Goal: Task Accomplishment & Management: Manage account settings

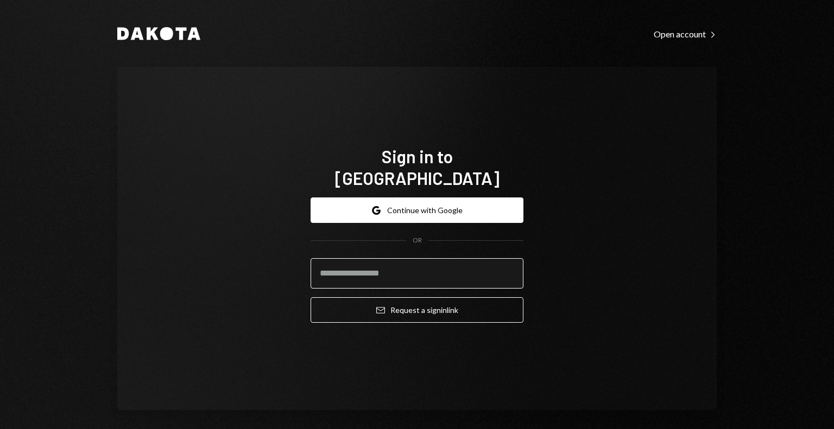
click at [387, 268] on input "email" at bounding box center [417, 273] width 213 height 30
type input "**********"
click at [311, 298] on button "Email Request a sign in link" at bounding box center [417, 311] width 213 height 26
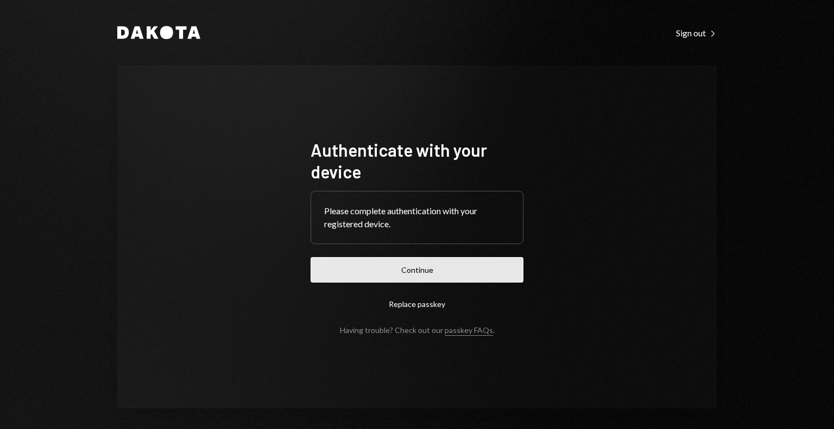
click at [466, 269] on button "Continue" at bounding box center [417, 270] width 213 height 26
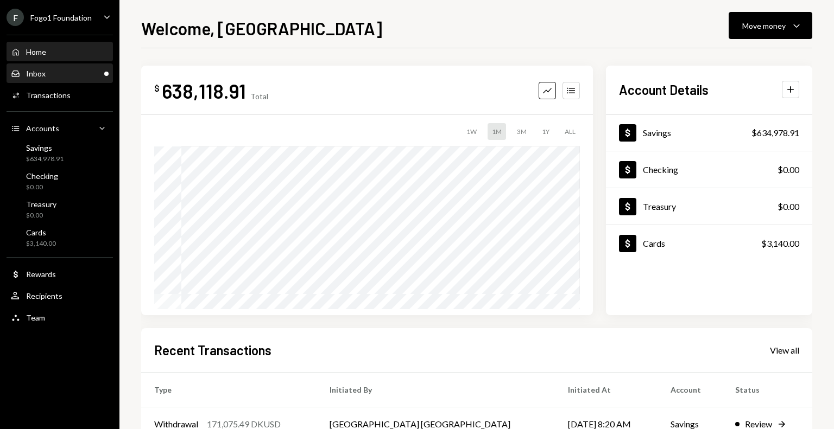
click at [96, 75] on div "Inbox Inbox" at bounding box center [60, 74] width 98 height 10
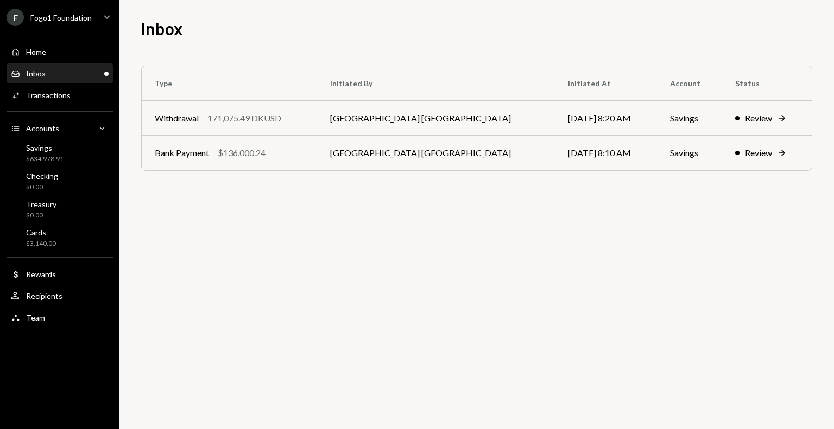
click at [64, 19] on div "Fogo1 Foundation" at bounding box center [60, 17] width 61 height 9
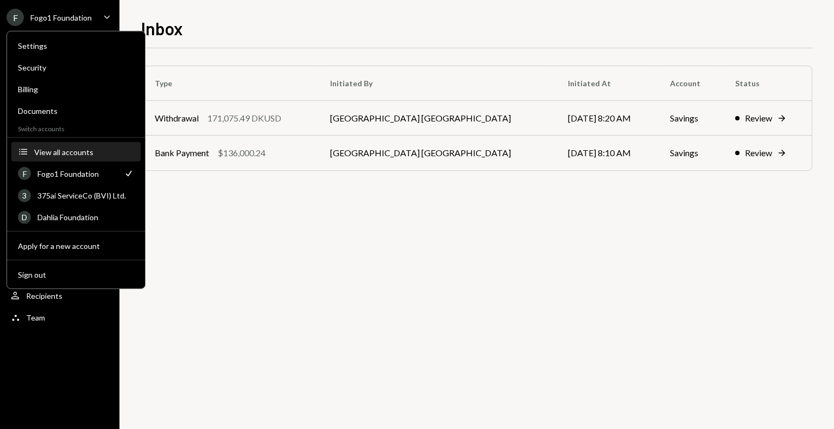
click at [76, 154] on div "View all accounts" at bounding box center [84, 151] width 100 height 9
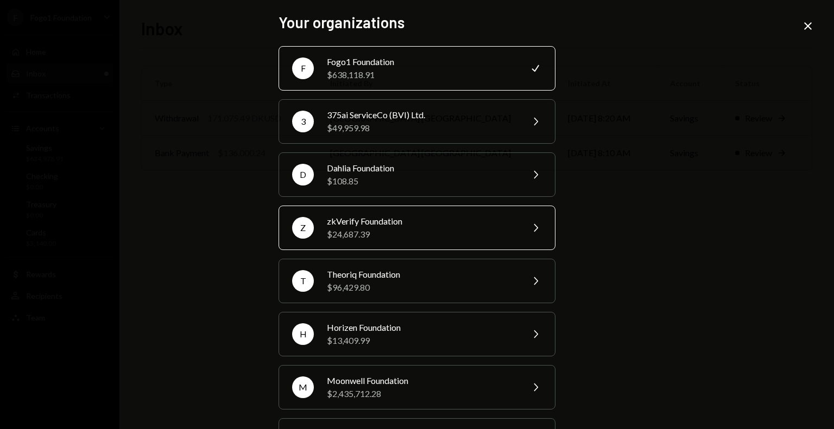
click at [403, 225] on div "zkVerify Foundation" at bounding box center [421, 221] width 189 height 13
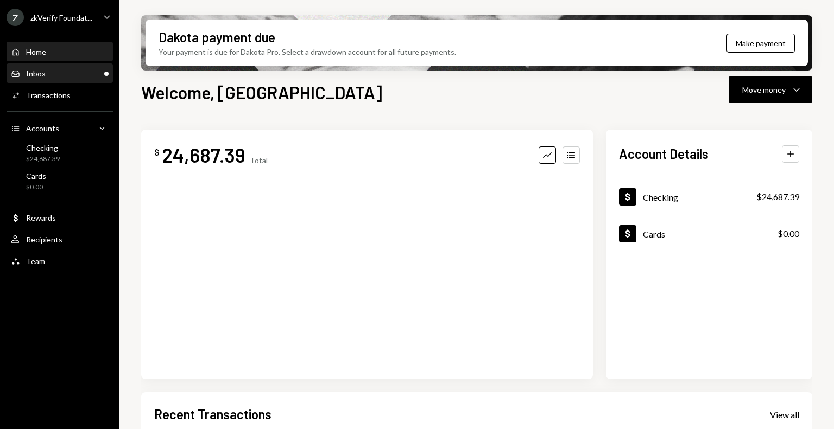
click at [96, 79] on div "Inbox Inbox" at bounding box center [60, 74] width 98 height 18
